Goal: Transaction & Acquisition: Purchase product/service

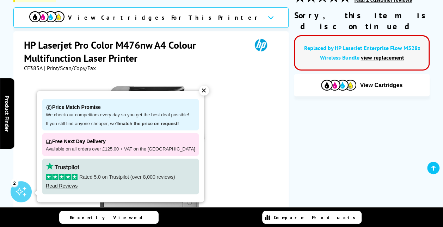
scroll to position [111, 0]
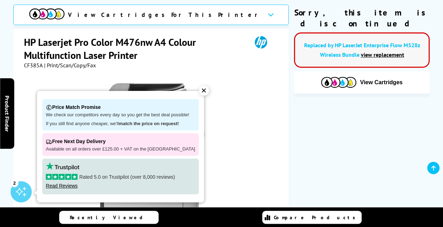
click at [200, 91] on div "✕" at bounding box center [204, 91] width 10 height 10
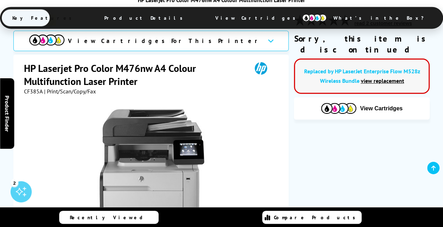
scroll to position [86, 0]
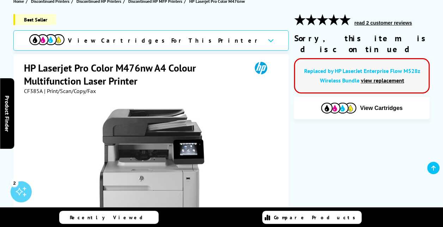
click at [385, 77] on link "view replacement" at bounding box center [382, 80] width 43 height 7
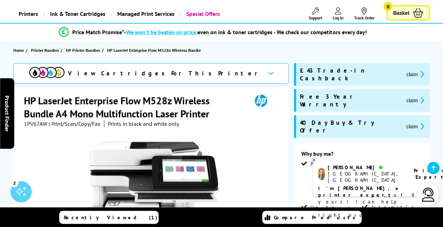
scroll to position [37, 0]
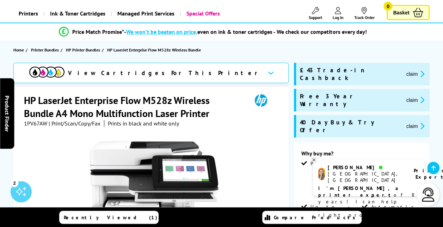
click at [37, 123] on span "1PV67AW" at bounding box center [35, 123] width 23 height 7
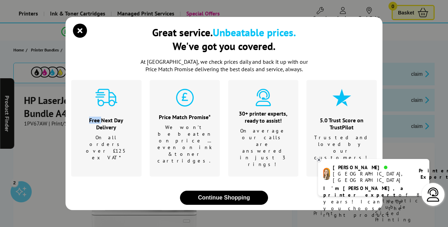
click at [37, 123] on div "Great service. Unbeatable prices. We've got you covered. At [GEOGRAPHIC_DATA], …" at bounding box center [224, 113] width 448 height 227
copy div "Free"
click at [80, 38] on icon "close modal" at bounding box center [80, 31] width 14 height 14
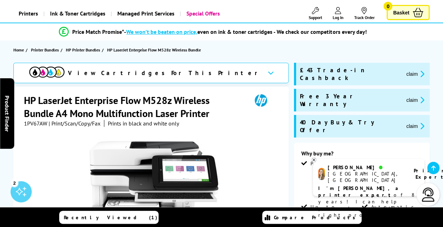
click at [35, 124] on span "1PV67AW" at bounding box center [35, 123] width 23 height 7
copy span "1PV67AW"
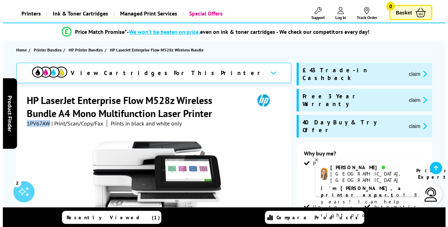
scroll to position [0, 0]
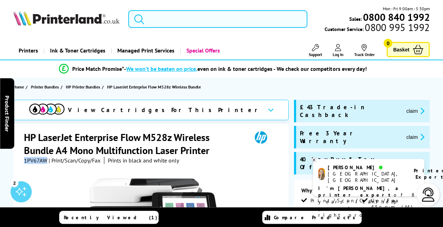
click at [232, 19] on input "search" at bounding box center [217, 19] width 179 height 18
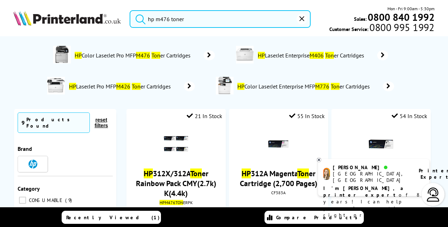
type input "hp m476 toner"
click at [130, 10] on button "submit" at bounding box center [139, 18] width 18 height 16
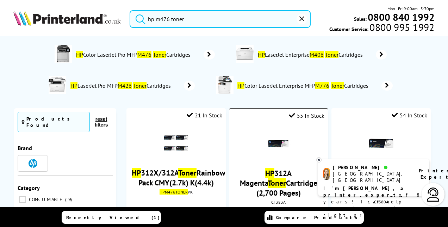
scroll to position [1, 0]
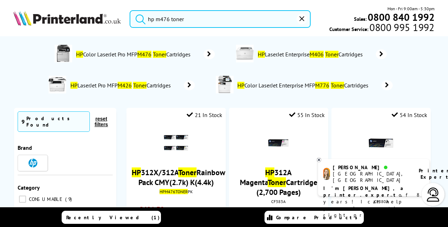
click at [125, 53] on span "HP Color LaserJet Pro MFP M476 Toner Cartridges" at bounding box center [135, 54] width 118 height 7
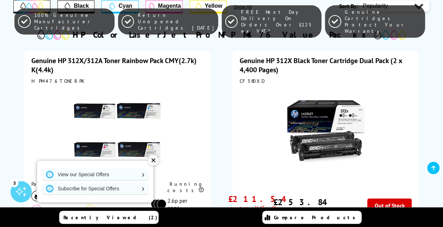
scroll to position [179, 0]
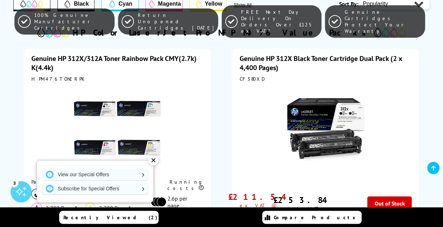
click at [249, 79] on div "CF380XD" at bounding box center [325, 79] width 172 height 6
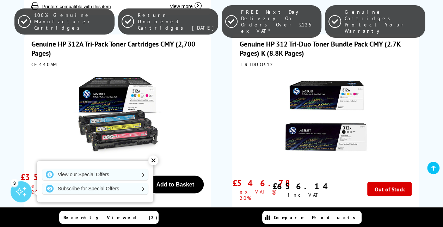
scroll to position [490, 0]
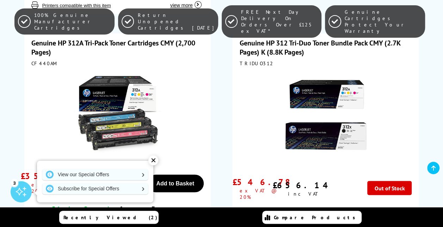
click at [39, 60] on div "CF440AM" at bounding box center [117, 63] width 172 height 6
copy div "CF440AM"
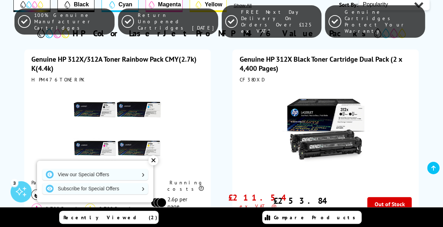
scroll to position [179, 0]
